Goal: Task Accomplishment & Management: Use online tool/utility

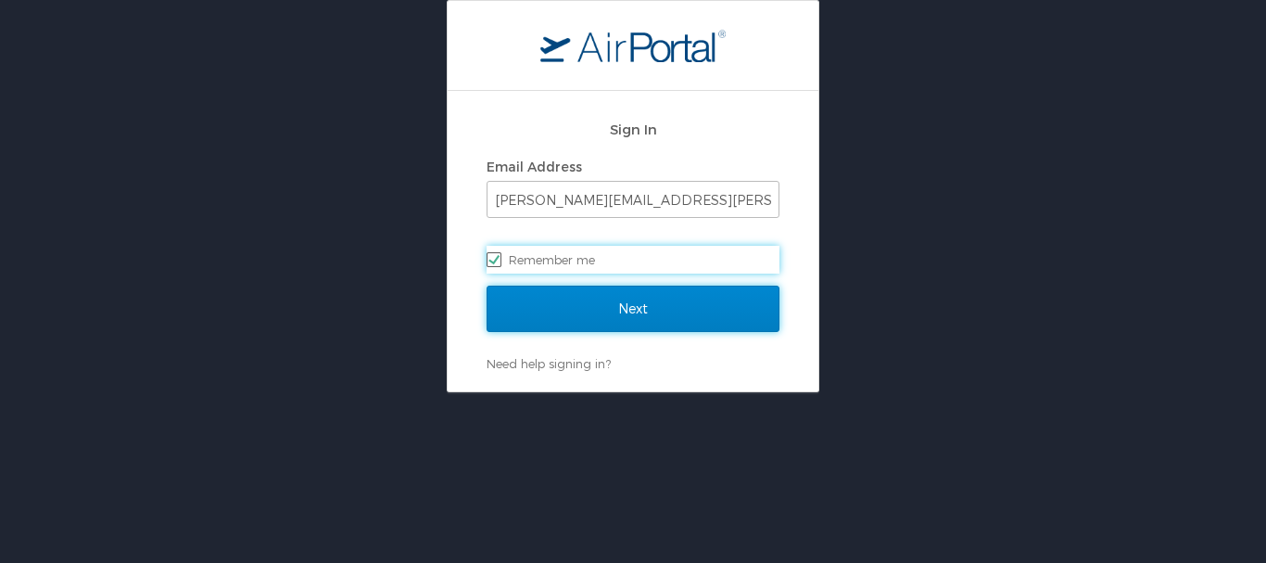
click at [639, 298] on input "Next" at bounding box center [633, 308] width 293 height 46
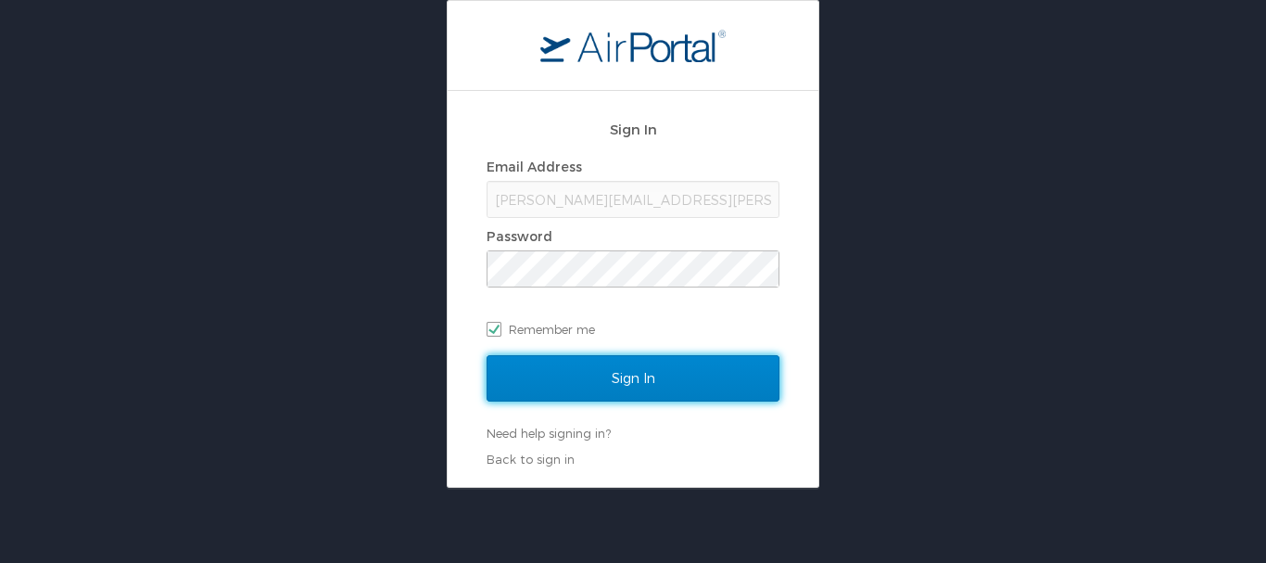
click at [625, 386] on input "Sign In" at bounding box center [633, 378] width 293 height 46
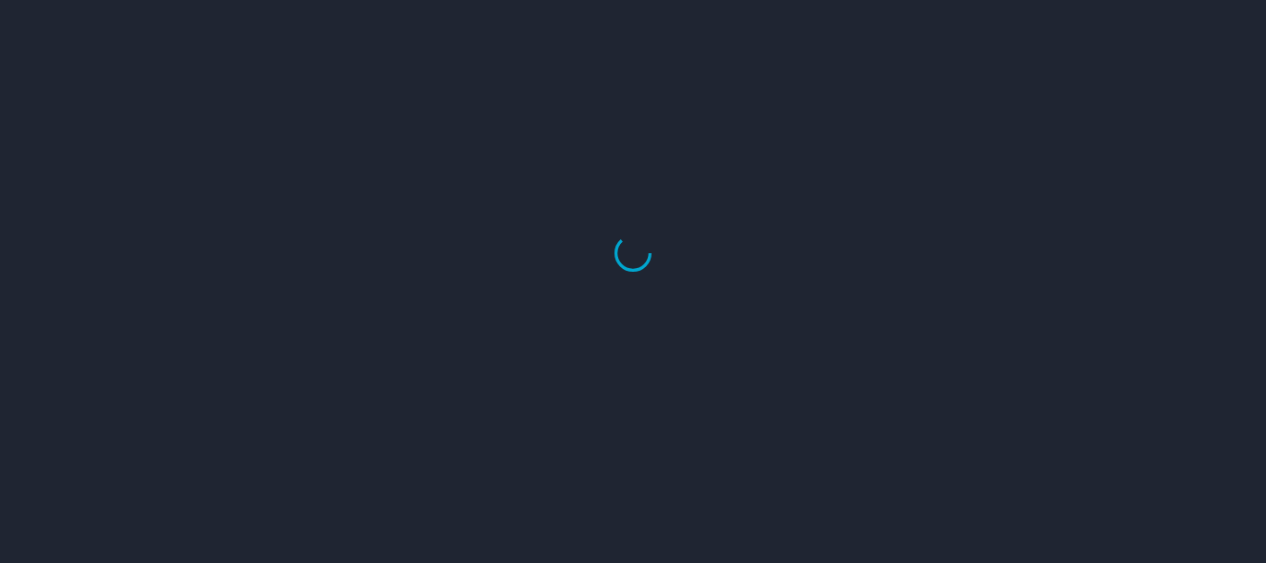
select select "US"
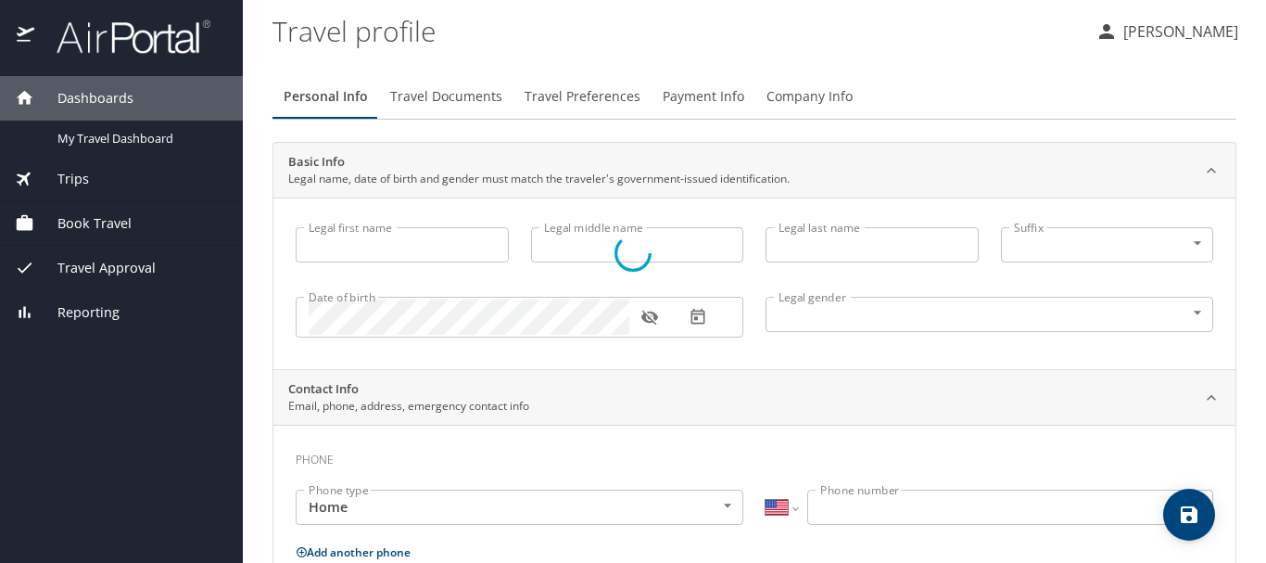
type input "Thomas"
type input "J"
type input "Oliver"
type input "Male"
type input "United States of America"
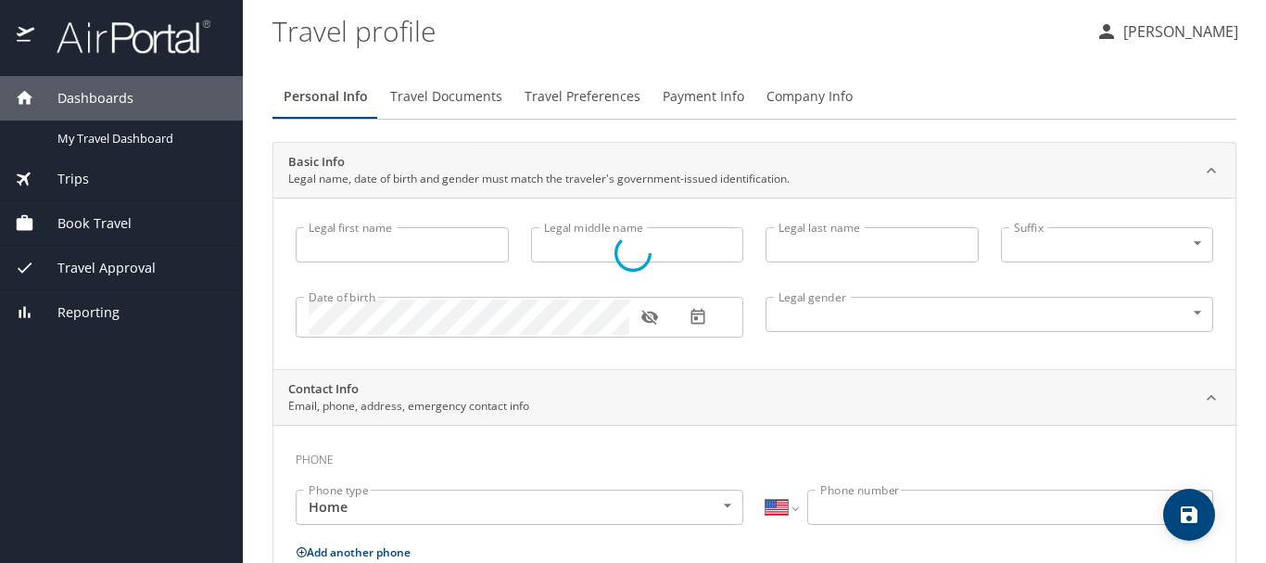
type input "Oklahoma"
type input "United States of America"
select select "US"
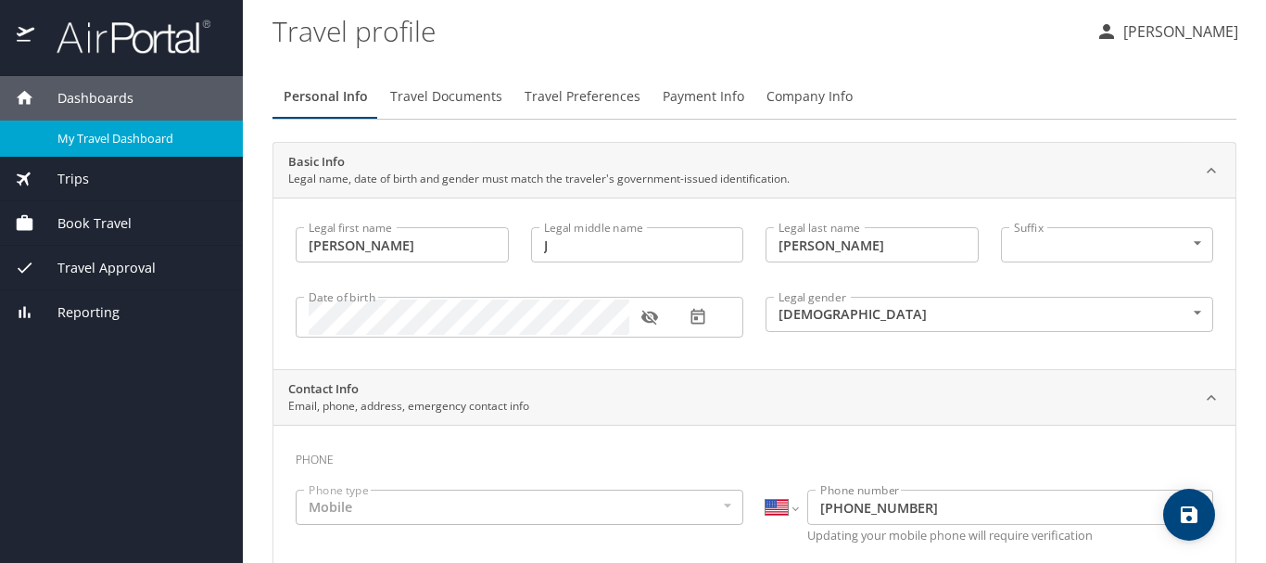
click at [122, 135] on span "My Travel Dashboard" at bounding box center [138, 139] width 163 height 18
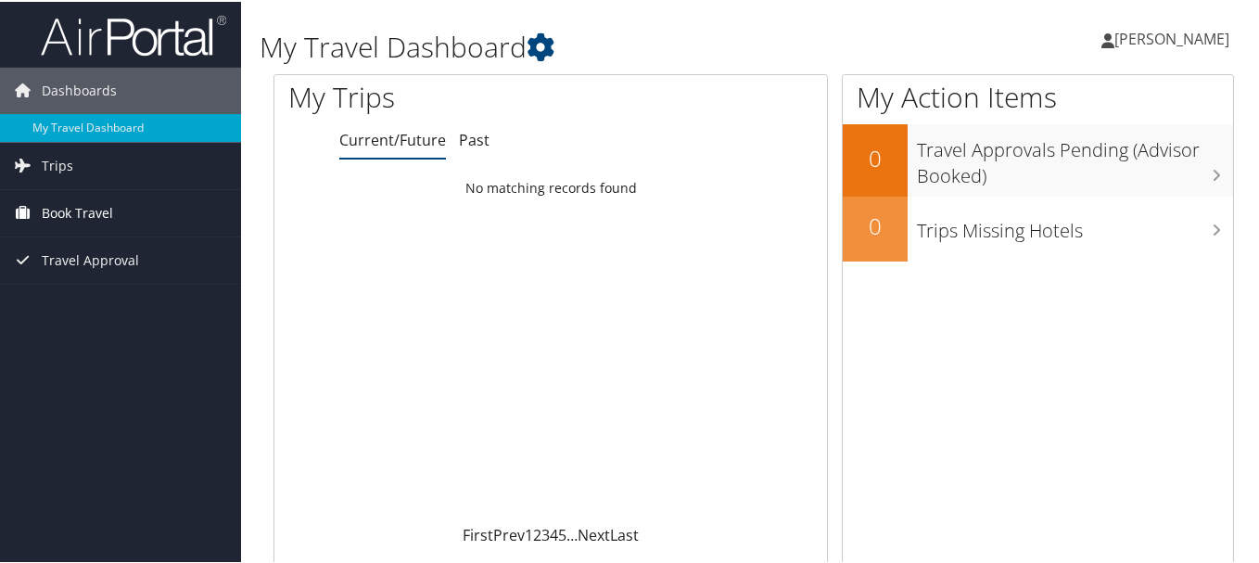
click at [74, 211] on span "Book Travel" at bounding box center [77, 211] width 71 height 46
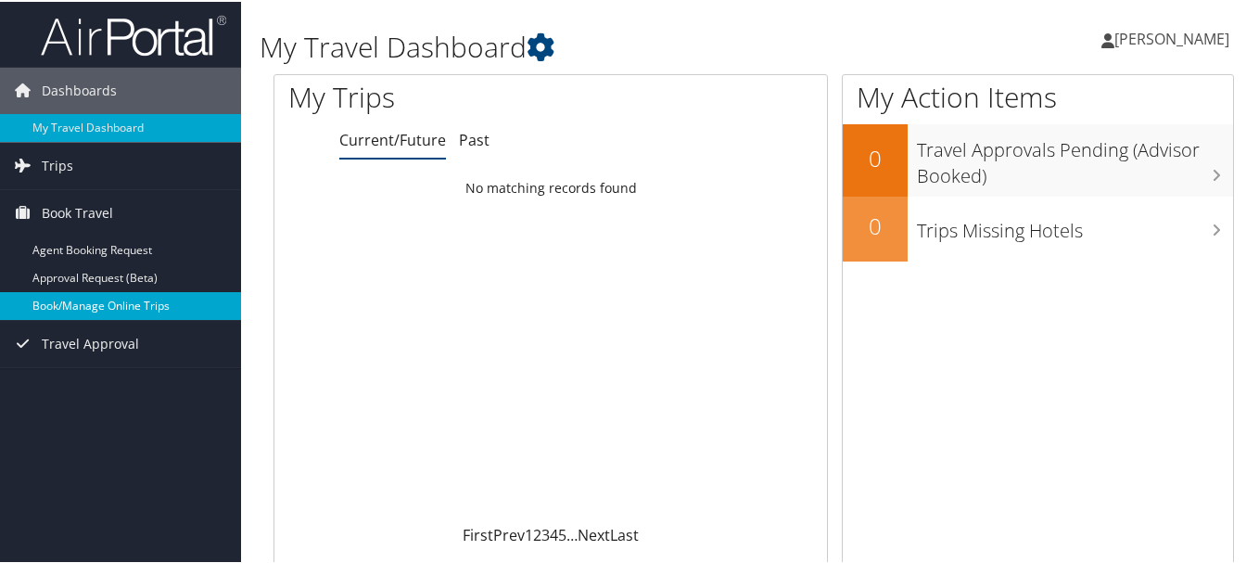
click at [93, 298] on link "Book/Manage Online Trips" at bounding box center [120, 304] width 241 height 28
